Goal: Information Seeking & Learning: Learn about a topic

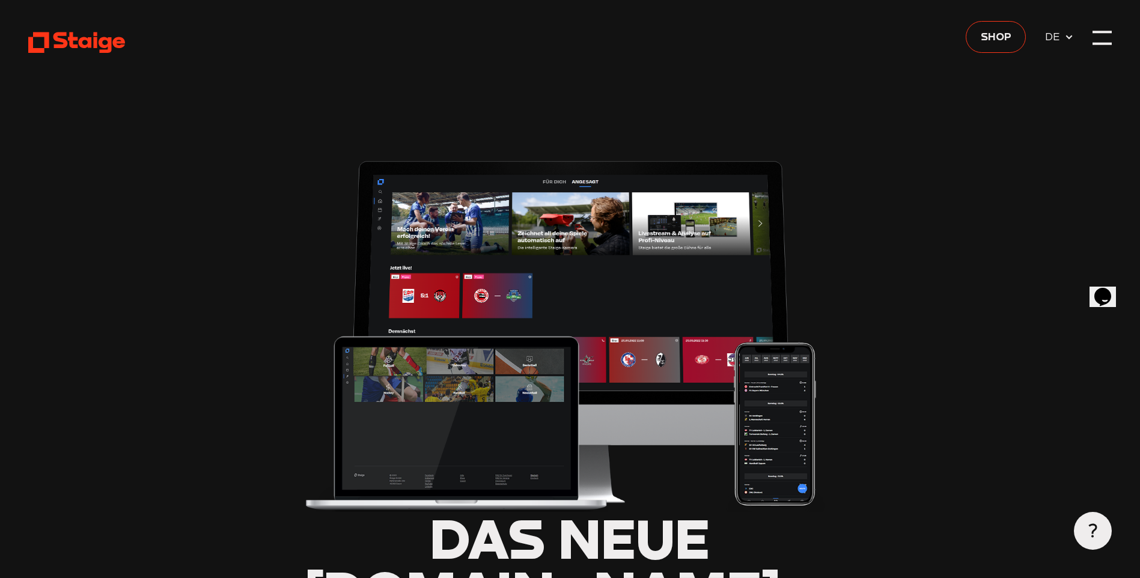
type input "0.8"
drag, startPoint x: 1110, startPoint y: 48, endPoint x: 1107, endPoint y: 25, distance: 23.6
click at [1108, 40] on div at bounding box center [1101, 37] width 19 height 19
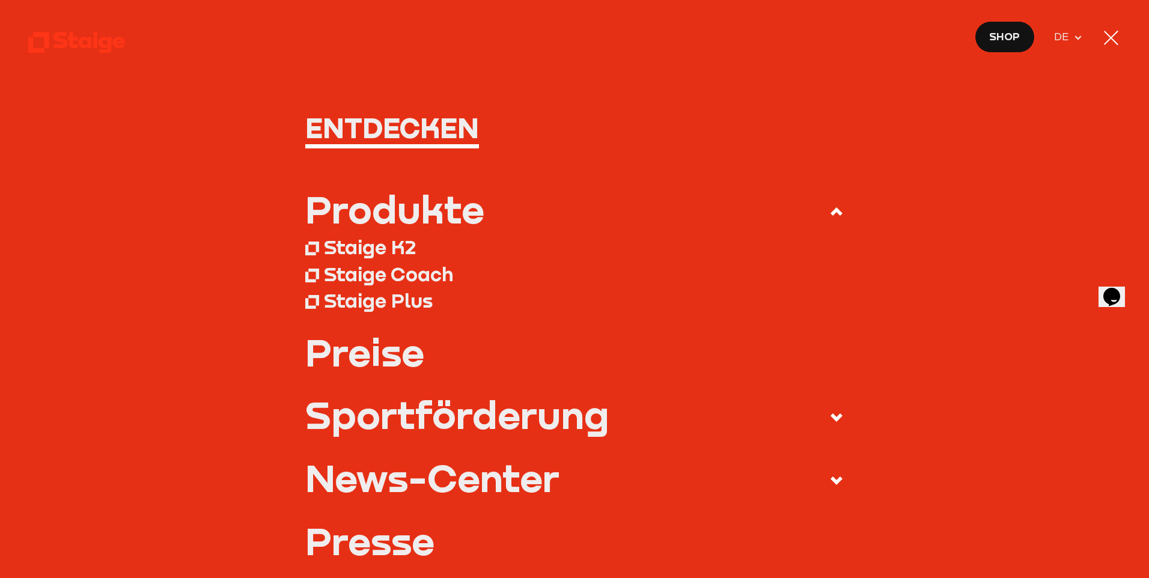
click at [570, 417] on div "Sportförderung" at bounding box center [457, 414] width 304 height 38
click at [0, 0] on input "Sportförderung" at bounding box center [0, 0] width 0 height 0
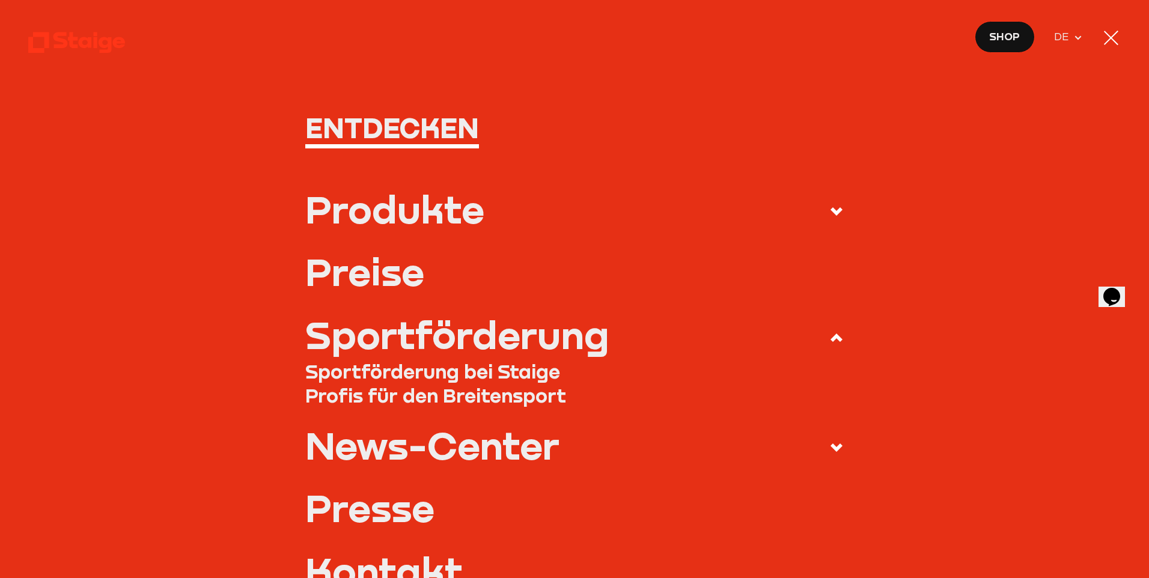
click at [521, 372] on link "Sportförderung bei Staige" at bounding box center [574, 370] width 539 height 23
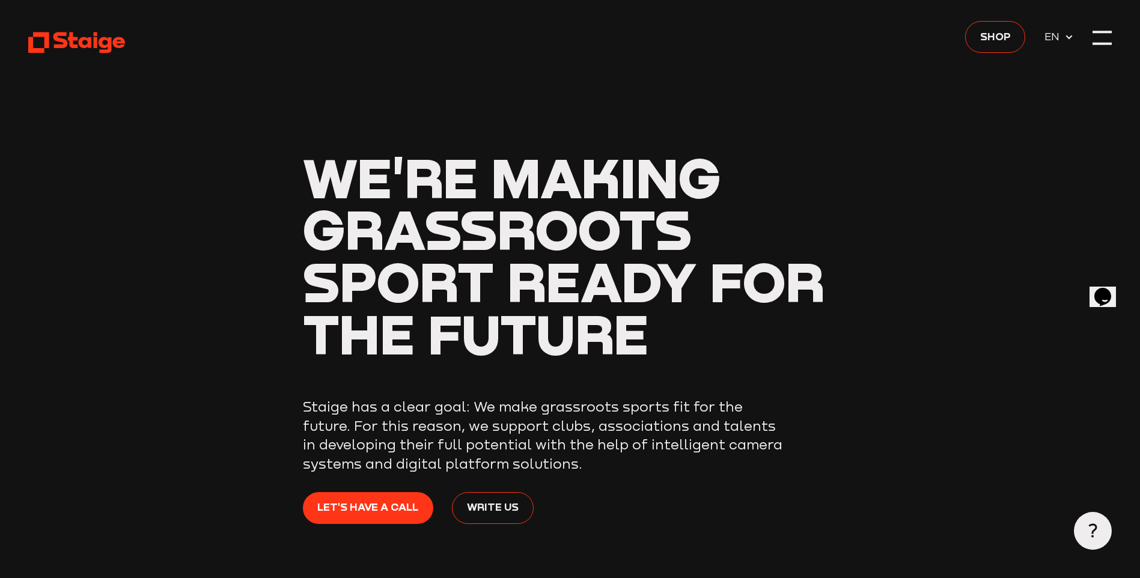
click at [1064, 32] on icon at bounding box center [1069, 37] width 10 height 10
click at [1104, 37] on div at bounding box center [1101, 37] width 19 height 19
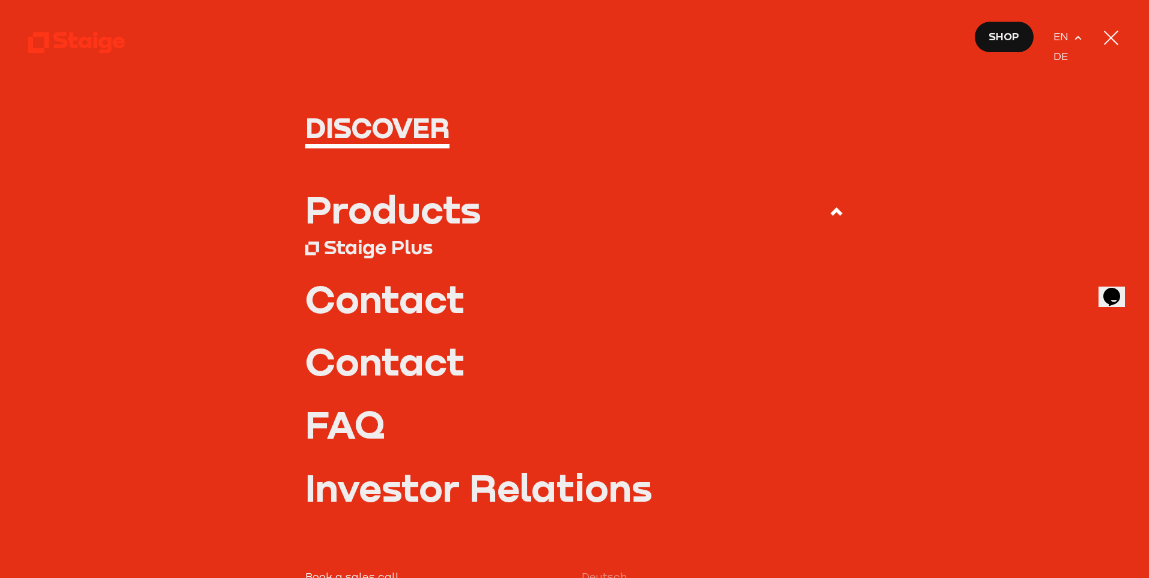
click at [397, 249] on div "Staige Plus" at bounding box center [378, 246] width 109 height 23
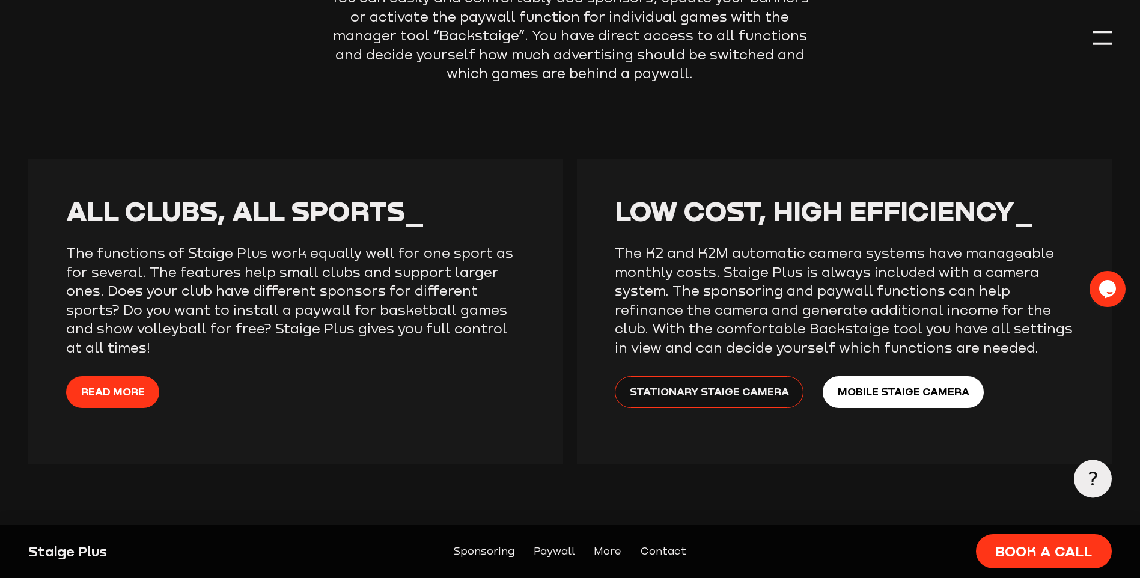
scroll to position [2052, 0]
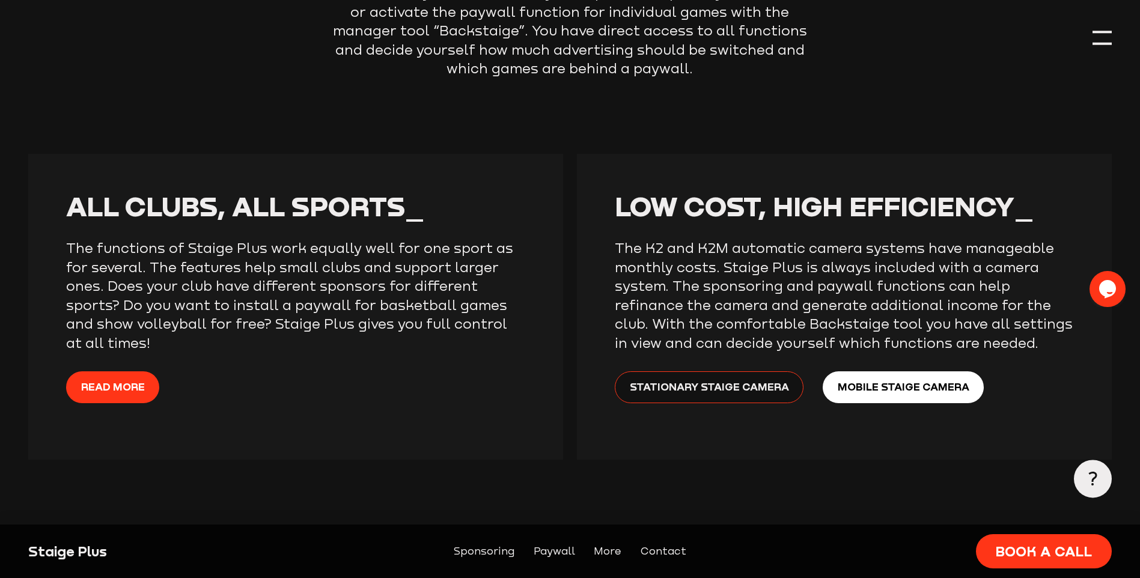
click at [186, 309] on p "The functions of Staige Plus work equally well for one sport as for several. Th…" at bounding box center [295, 295] width 459 height 114
click at [137, 390] on span "Read more" at bounding box center [113, 386] width 64 height 17
